Goal: Find specific page/section: Find specific page/section

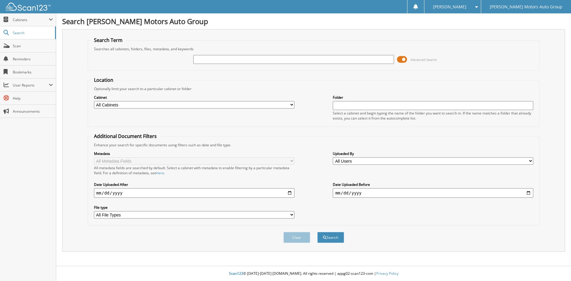
click at [197, 59] on input "text" at bounding box center [293, 59] width 200 height 9
type input "[PERSON_NAME]"
click at [403, 60] on span at bounding box center [402, 59] width 10 height 9
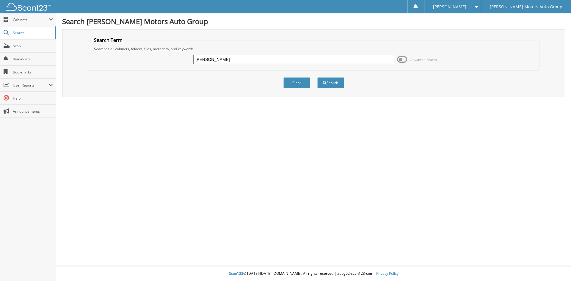
click at [403, 60] on span at bounding box center [402, 59] width 10 height 9
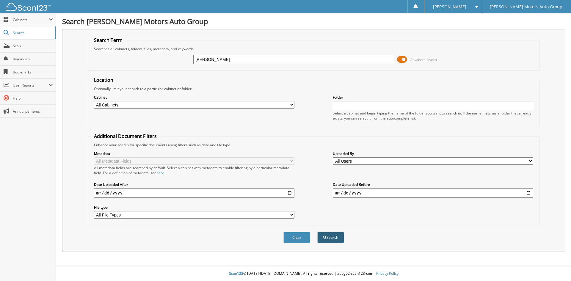
click at [333, 241] on button "Search" at bounding box center [330, 237] width 27 height 11
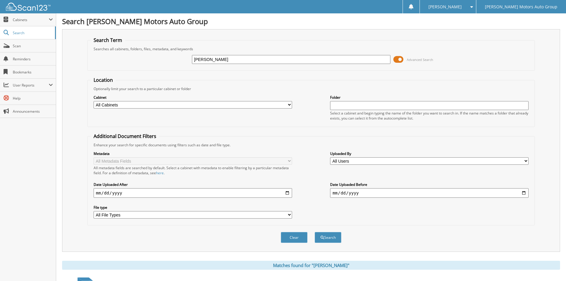
click at [403, 61] on span at bounding box center [399, 59] width 10 height 9
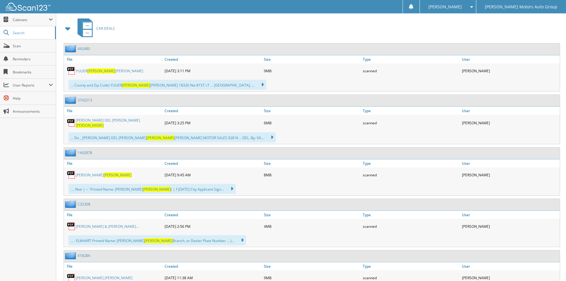
scroll to position [119, 0]
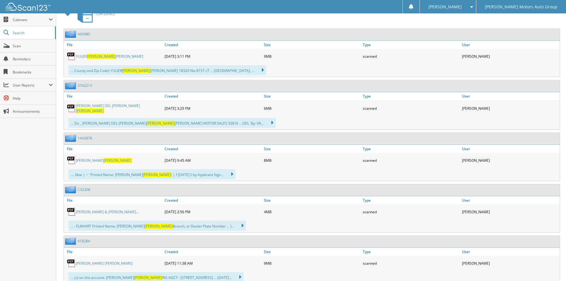
click at [104, 158] on span "[PERSON_NAME]" at bounding box center [118, 160] width 28 height 5
